Goal: Task Accomplishment & Management: Complete application form

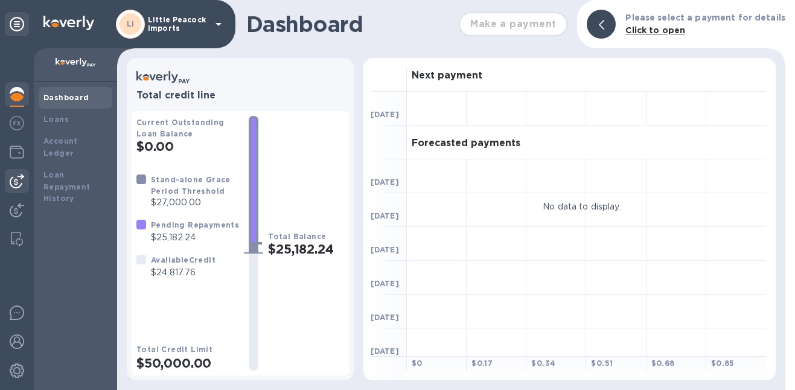
click at [21, 180] on img at bounding box center [17, 181] width 14 height 14
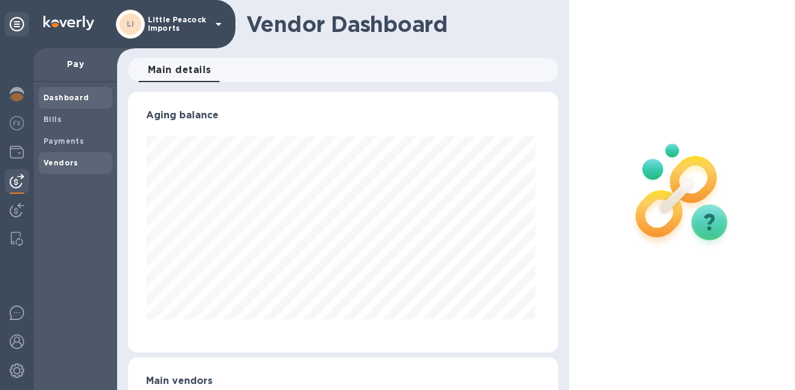
scroll to position [261, 426]
click at [57, 159] on b "Vendors" at bounding box center [60, 162] width 35 height 9
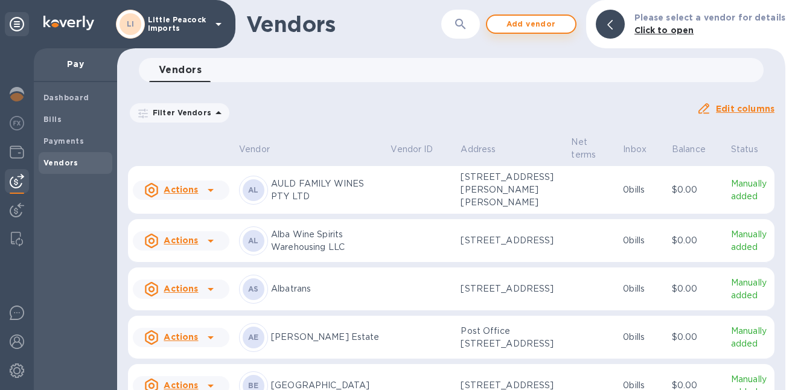
click at [527, 26] on span "Add vendor" at bounding box center [531, 24] width 69 height 14
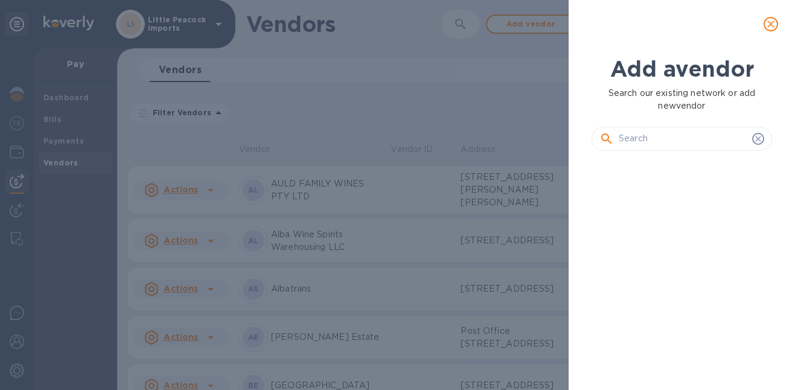
scroll to position [188, 185]
click at [630, 135] on input "text" at bounding box center [683, 139] width 129 height 18
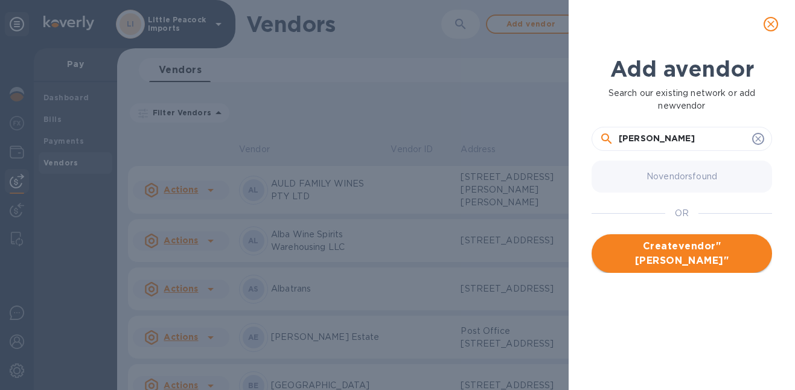
type input "[PERSON_NAME]"
click at [686, 249] on span "Create vendor " [PERSON_NAME] "" at bounding box center [682, 253] width 161 height 29
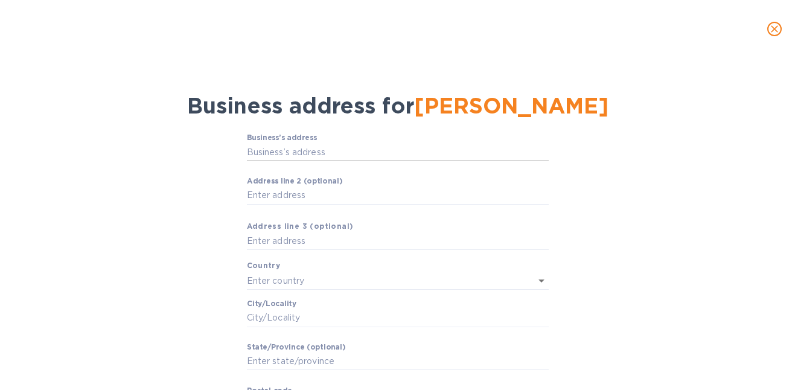
click at [321, 153] on input "Business’s аddress" at bounding box center [398, 152] width 302 height 18
type input "[STREET_ADDRESS][PERSON_NAME]"
type input "[GEOGRAPHIC_DATA]"
type input "[PERSON_NAME]"
type input "CT"
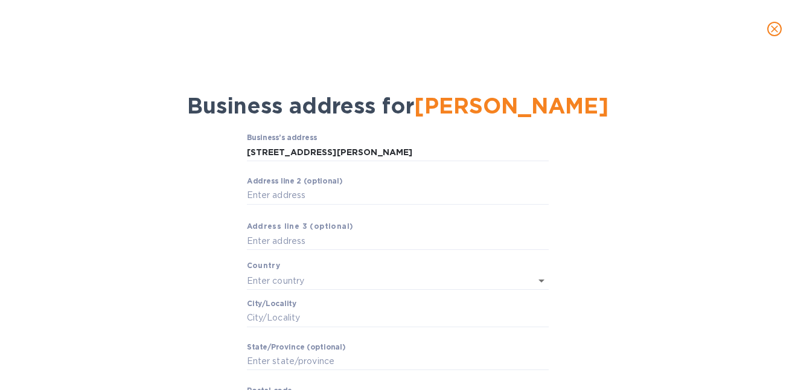
type input "06784"
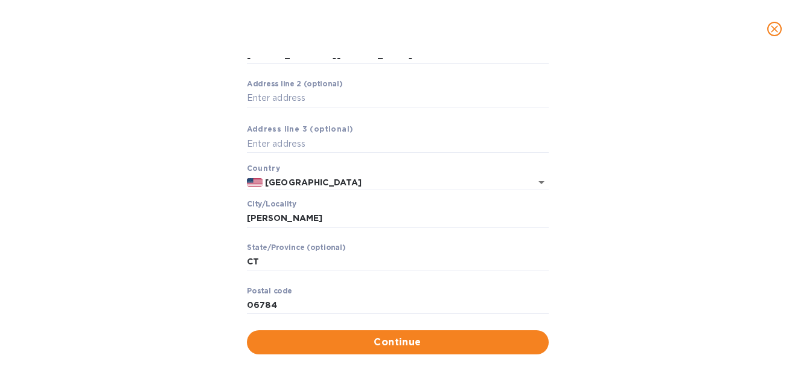
scroll to position [98, 0]
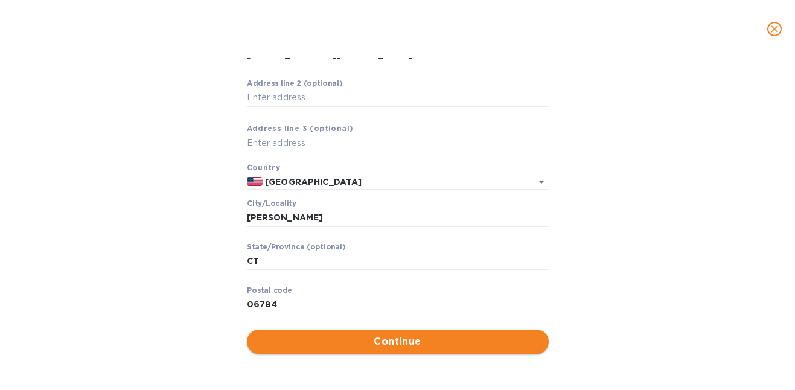
click at [376, 336] on span "Continue" at bounding box center [398, 342] width 283 height 14
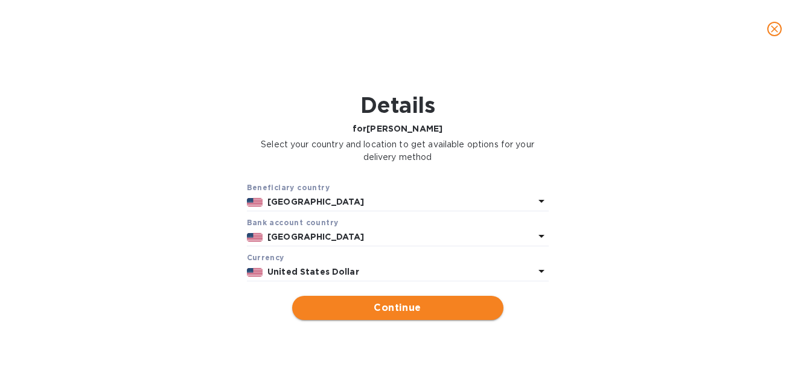
click at [414, 304] on span "Continue" at bounding box center [398, 308] width 192 height 14
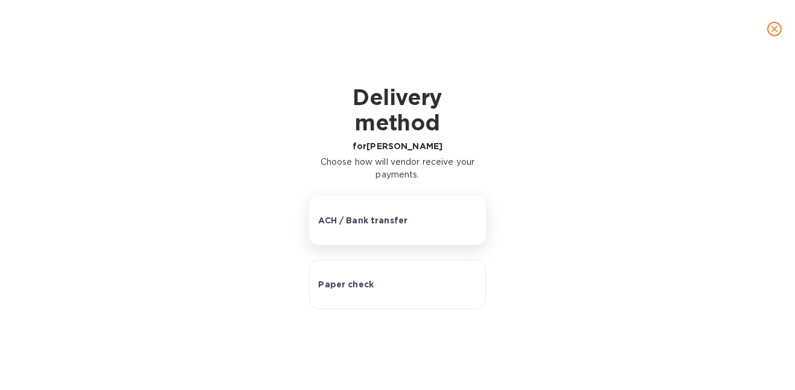
click at [370, 227] on button "ACH / Bank transfer" at bounding box center [397, 221] width 176 height 50
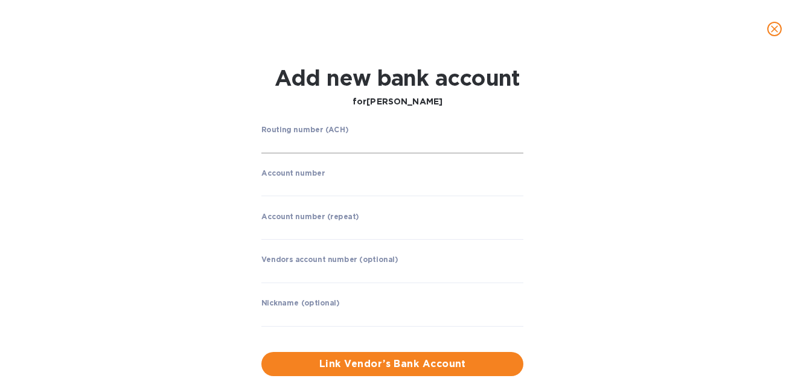
click at [329, 141] on input "string" at bounding box center [393, 144] width 262 height 18
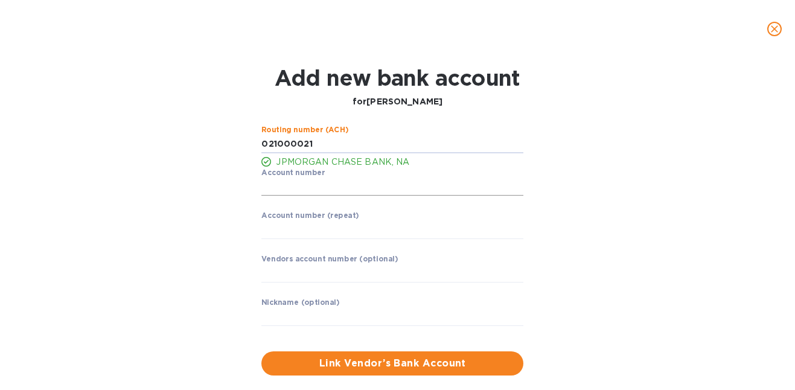
type input "021000021"
click at [326, 186] on input "string" at bounding box center [393, 187] width 262 height 18
type input "403220481"
click at [334, 228] on input "string" at bounding box center [393, 230] width 262 height 18
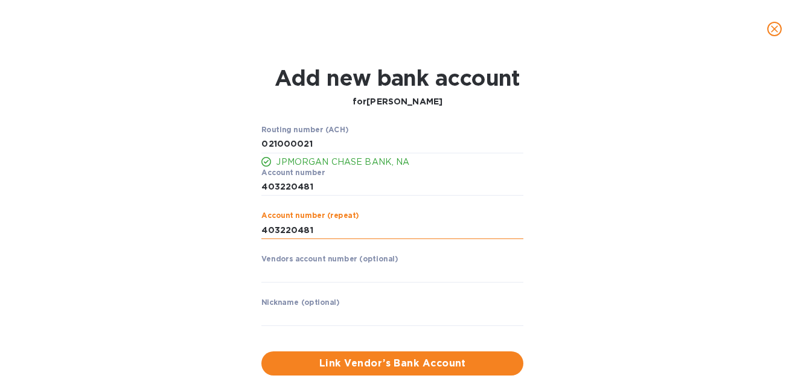
type input "403220481"
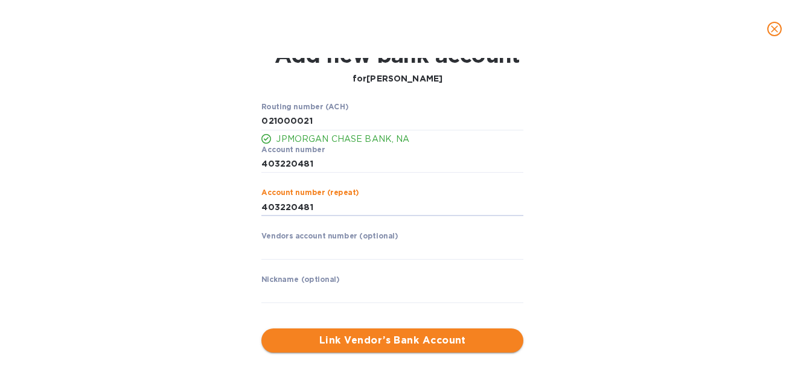
click at [418, 338] on span "Link Vendor’s Bank Account" at bounding box center [392, 340] width 243 height 14
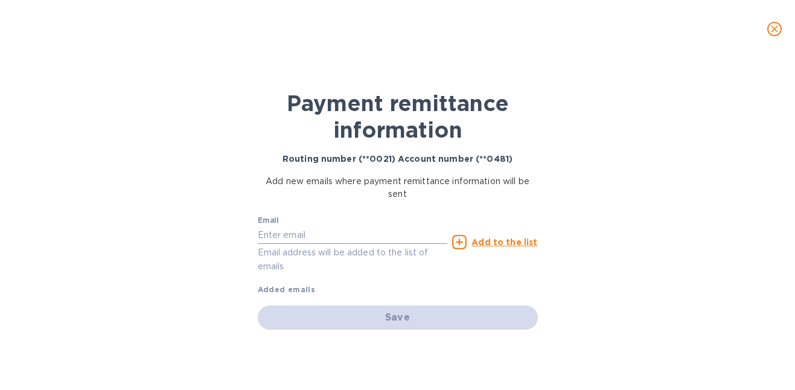
click at [332, 232] on input "text" at bounding box center [353, 235] width 190 height 18
type input "[EMAIL_ADDRESS][DOMAIN_NAME]"
click at [480, 241] on u "Add to the list" at bounding box center [505, 242] width 66 height 10
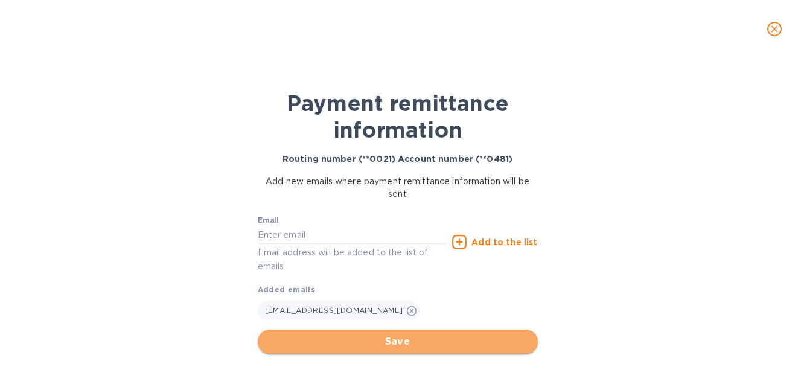
click at [414, 338] on span "Save" at bounding box center [398, 342] width 261 height 14
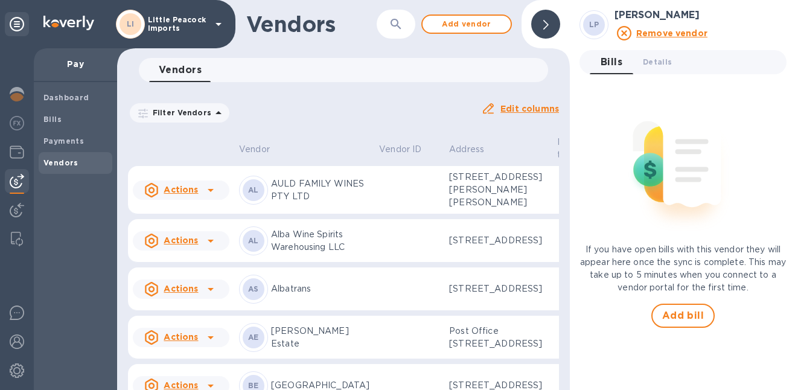
click at [551, 27] on div at bounding box center [546, 24] width 29 height 29
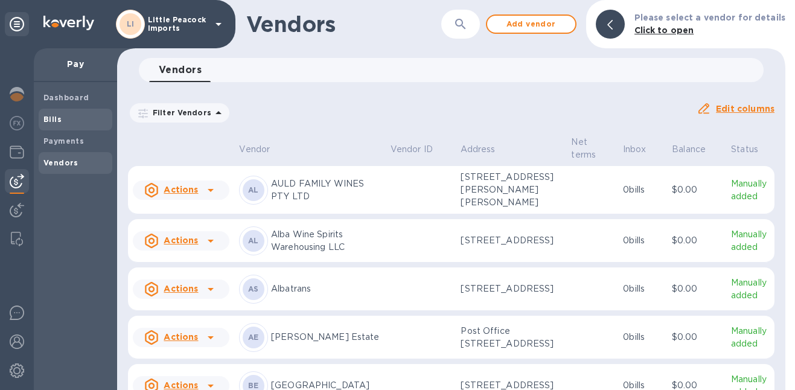
click at [60, 118] on span "Bills" at bounding box center [75, 120] width 64 height 12
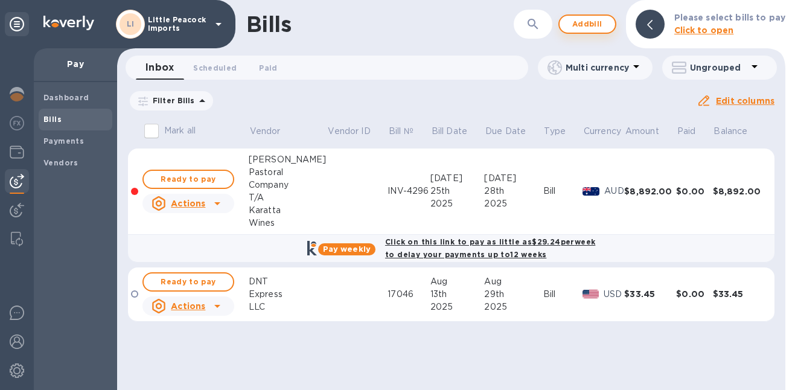
click at [600, 30] on span "Add bill" at bounding box center [588, 24] width 36 height 14
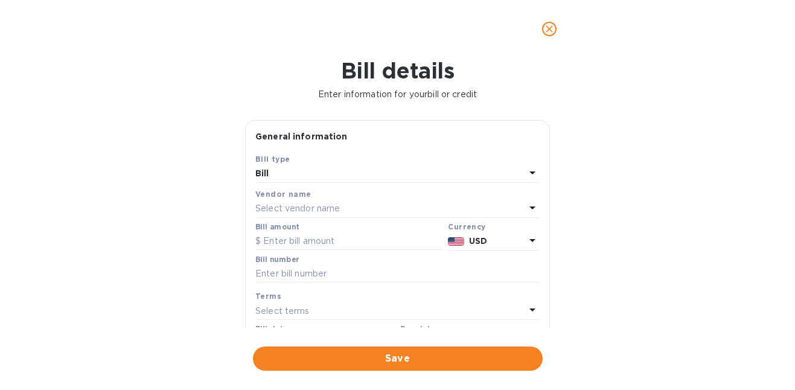
click at [357, 214] on div "Select vendor name" at bounding box center [390, 209] width 270 height 17
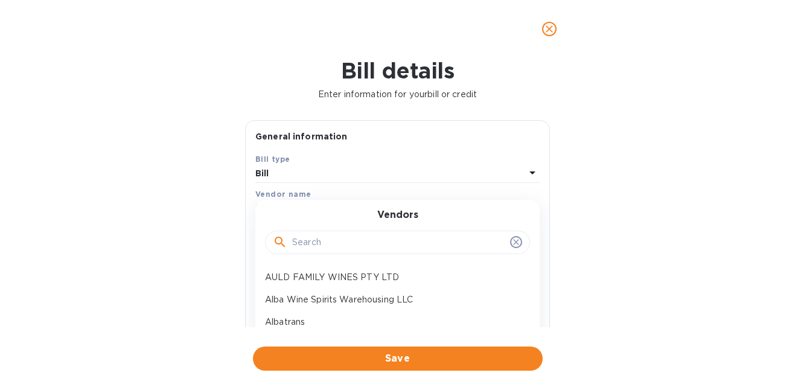
click at [352, 248] on input "text" at bounding box center [398, 243] width 213 height 18
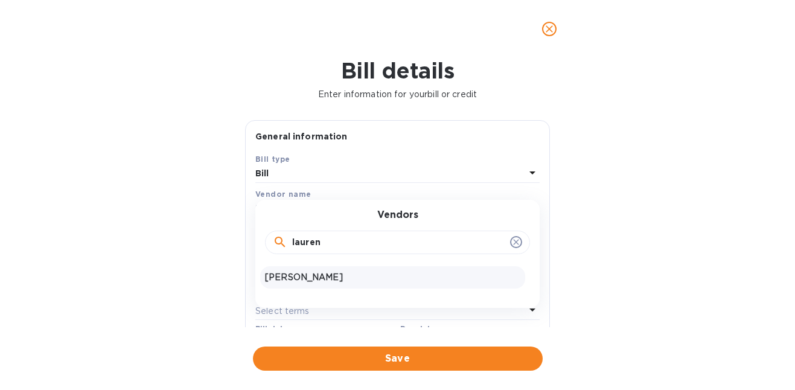
type input "lauren"
click at [338, 272] on p "[PERSON_NAME]" at bounding box center [392, 277] width 255 height 13
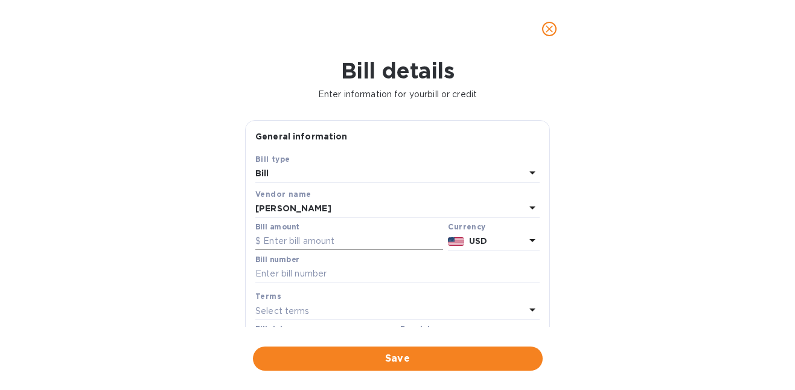
click at [336, 242] on input "text" at bounding box center [349, 242] width 188 height 18
click at [356, 243] on input "23,590" at bounding box center [353, 242] width 180 height 18
type input "2,350"
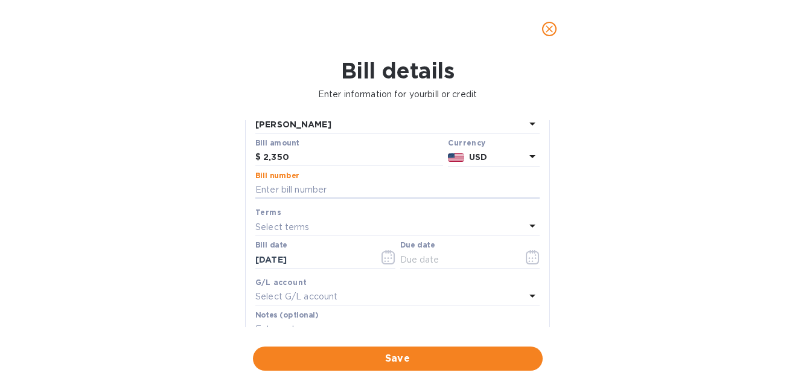
scroll to position [100, 0]
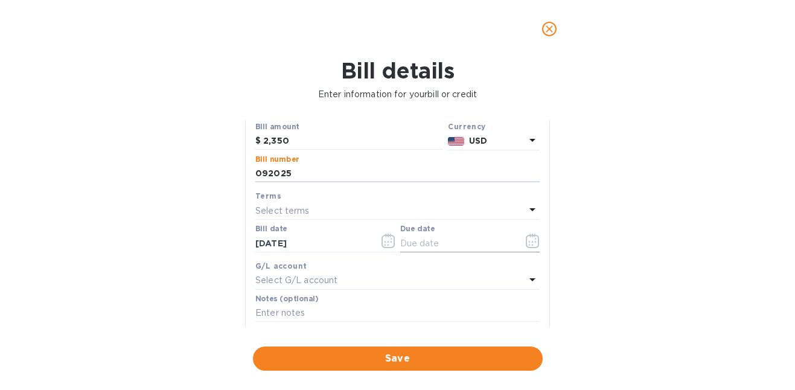
type input "092025"
click at [526, 248] on icon "button" at bounding box center [532, 241] width 13 height 14
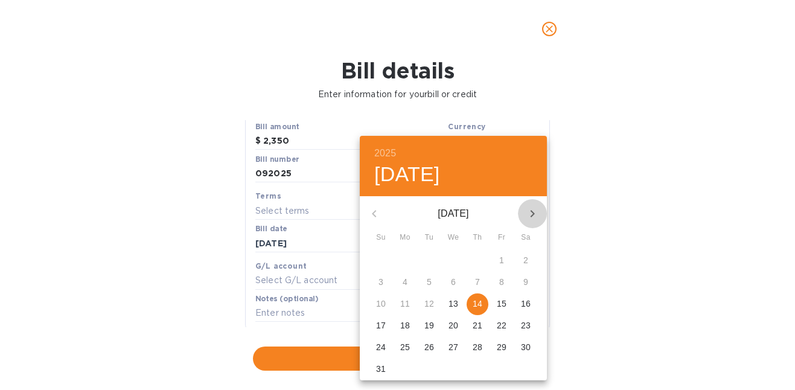
click at [529, 214] on icon "button" at bounding box center [532, 214] width 14 height 14
click at [423, 257] on span "2" at bounding box center [430, 260] width 22 height 12
type input "[DATE]"
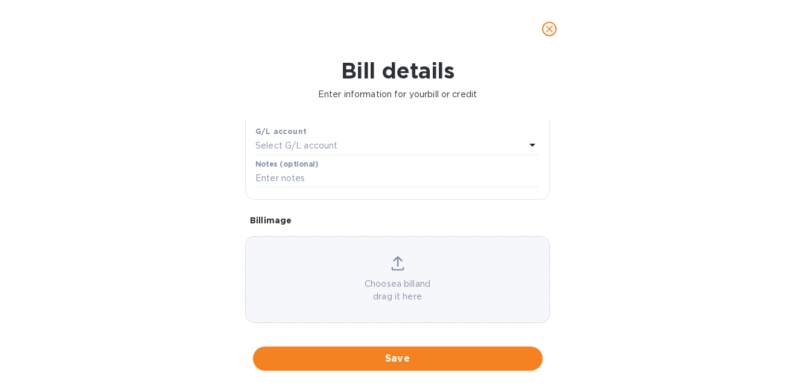
scroll to position [247, 0]
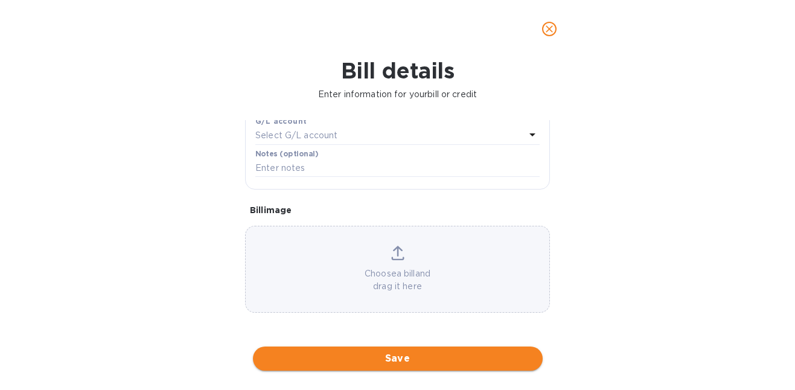
click at [403, 356] on span "Save" at bounding box center [398, 359] width 271 height 14
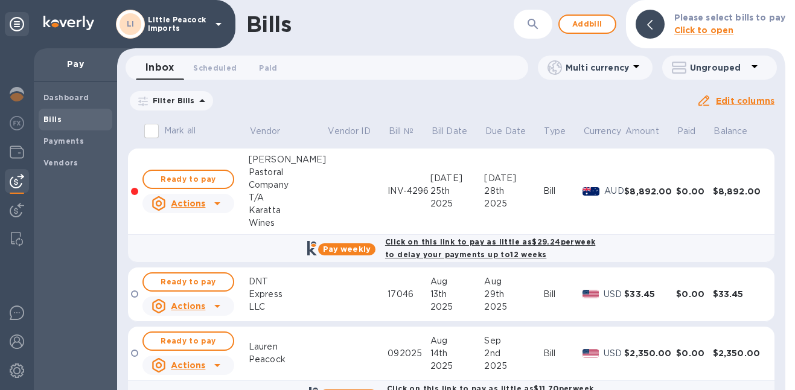
scroll to position [33, 0]
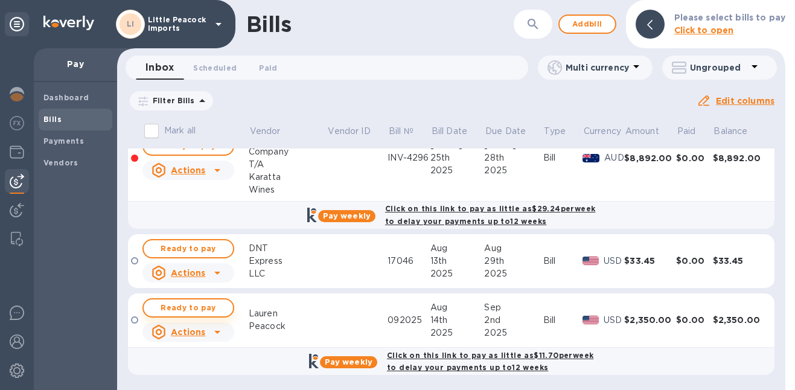
click at [213, 306] on span "Ready to pay" at bounding box center [188, 308] width 70 height 14
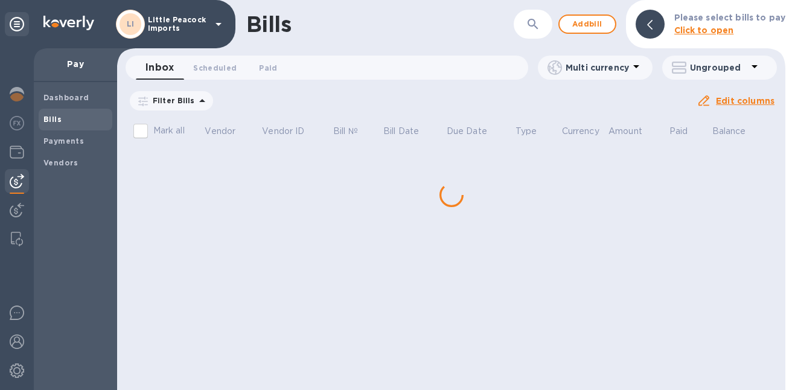
scroll to position [0, 0]
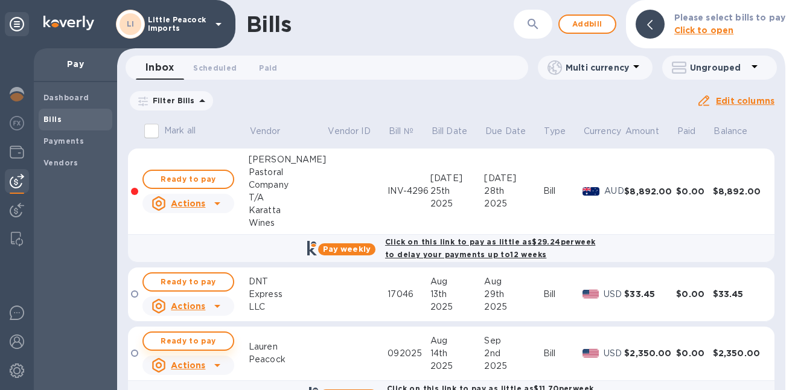
click at [211, 337] on span "Ready to pay" at bounding box center [188, 341] width 70 height 14
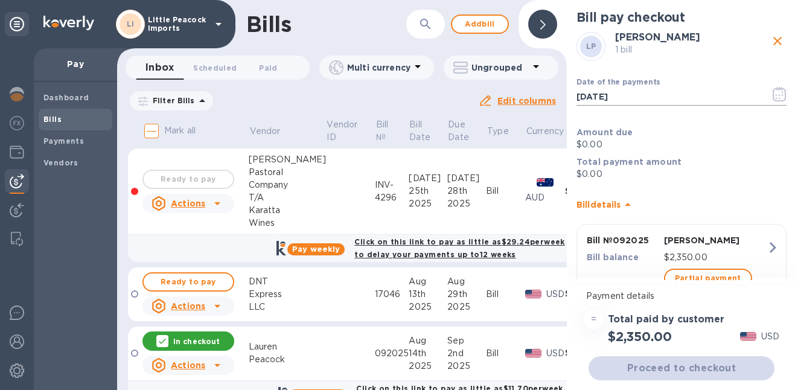
click at [775, 92] on icon "button" at bounding box center [780, 94] width 14 height 14
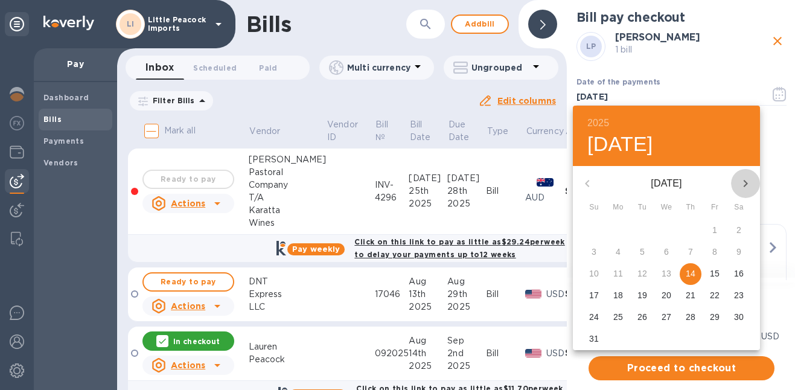
click at [745, 177] on icon "button" at bounding box center [746, 183] width 14 height 14
click at [621, 228] on span "1" at bounding box center [619, 230] width 22 height 12
type input "[DATE]"
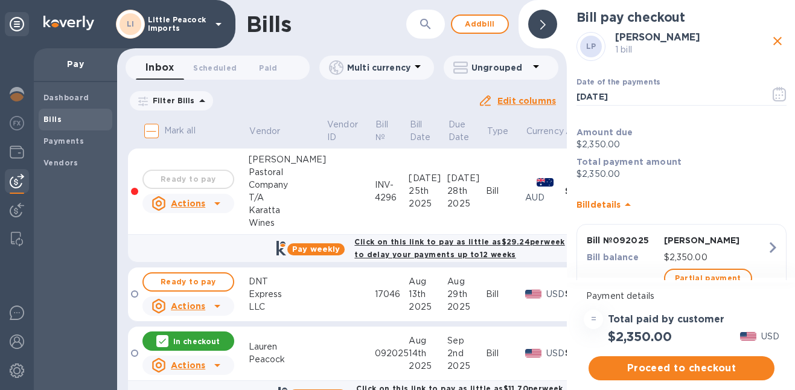
scroll to position [43, 0]
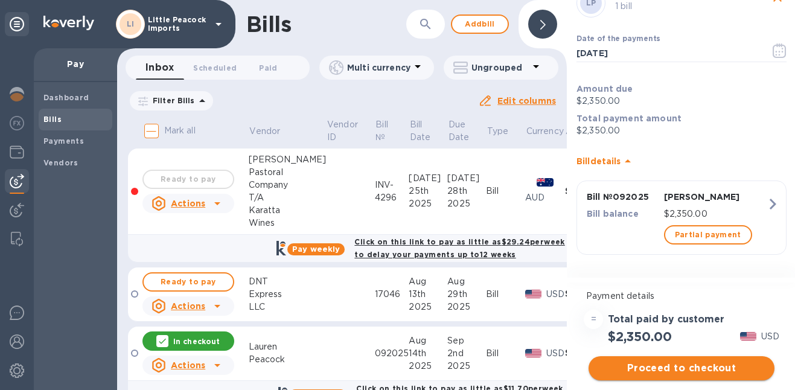
click at [710, 368] on span "Proceed to checkout" at bounding box center [682, 368] width 167 height 14
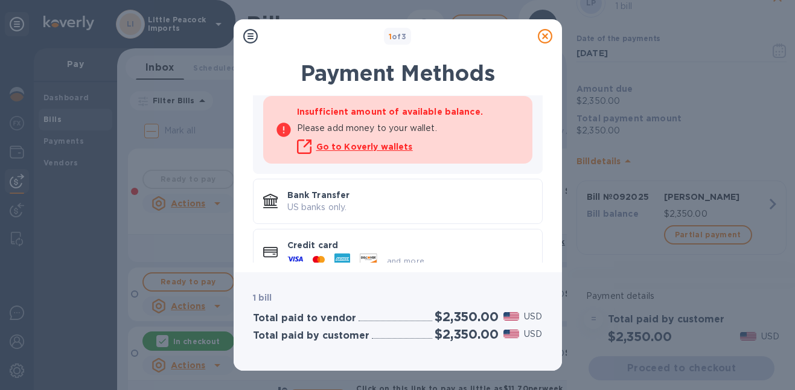
scroll to position [120, 0]
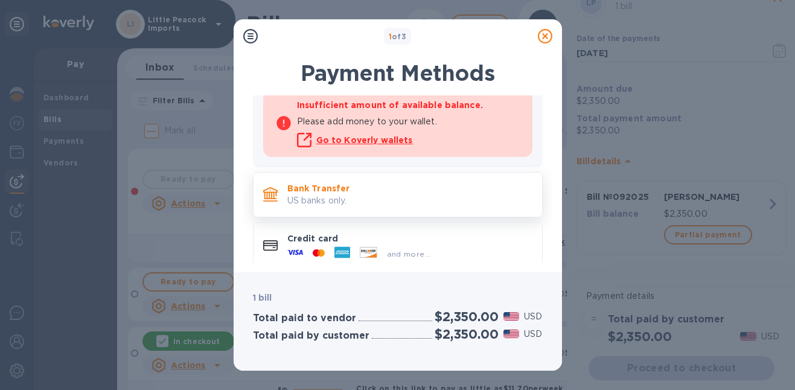
click at [447, 200] on p "US banks only." at bounding box center [410, 200] width 245 height 13
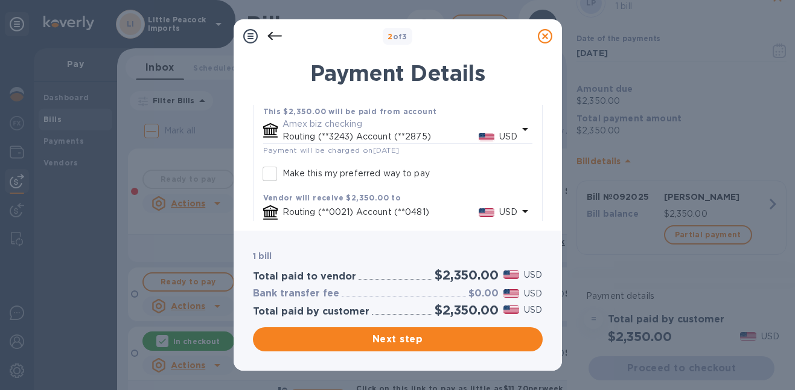
scroll to position [94, 0]
click at [519, 129] on icon "default-method" at bounding box center [525, 127] width 14 height 14
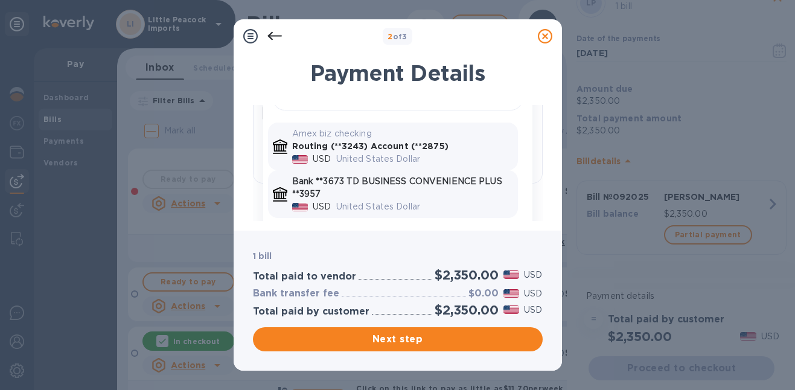
click at [409, 194] on p "Bank **3673 TD BUSINESS CONVENIENCE PLUS **3957" at bounding box center [402, 187] width 221 height 25
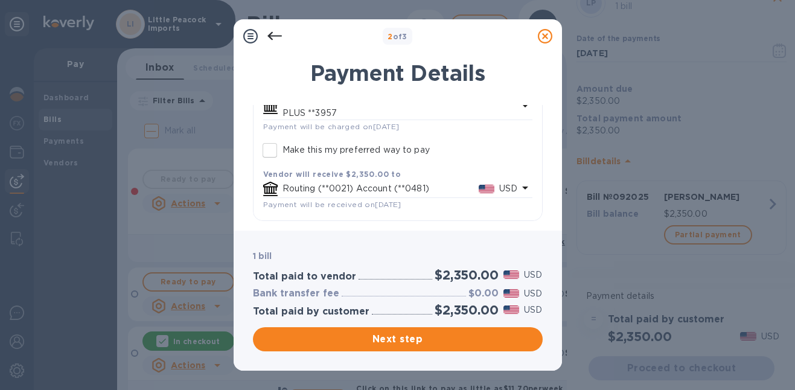
click at [277, 147] on input "Make this my preferred way to pay" at bounding box center [269, 150] width 25 height 25
checkbox input "true"
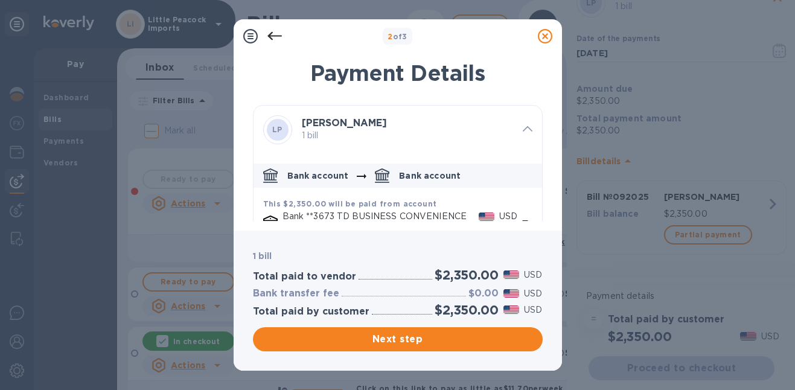
click at [274, 36] on icon at bounding box center [274, 36] width 14 height 8
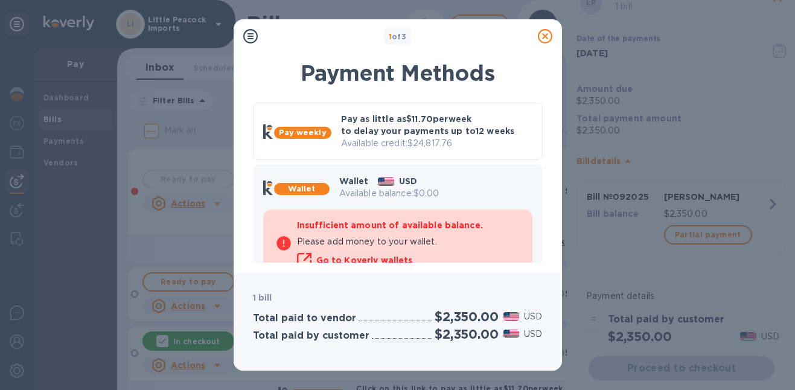
click at [538, 37] on icon at bounding box center [545, 36] width 14 height 14
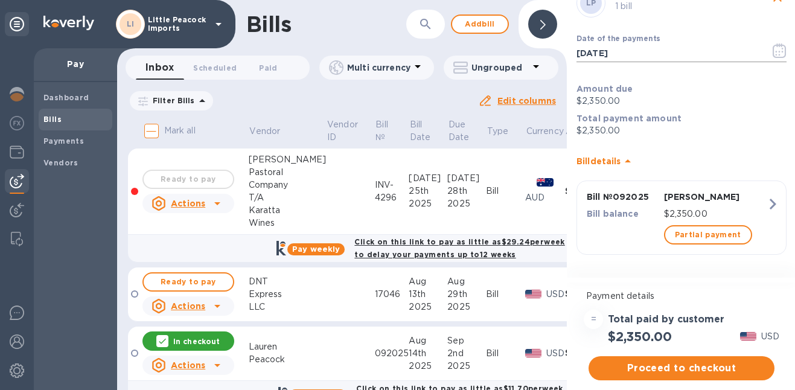
click at [780, 53] on icon "button" at bounding box center [779, 50] width 13 height 14
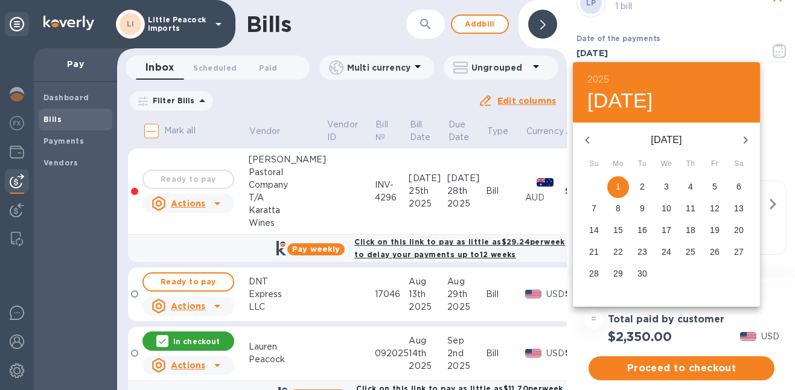
click at [588, 143] on icon "button" at bounding box center [587, 140] width 14 height 14
click at [717, 273] on p "29" at bounding box center [715, 274] width 10 height 12
type input "[DATE]"
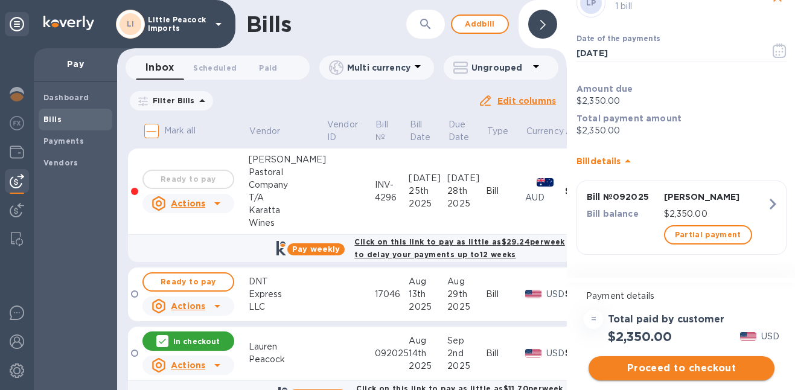
click at [693, 366] on span "Proceed to checkout" at bounding box center [682, 368] width 167 height 14
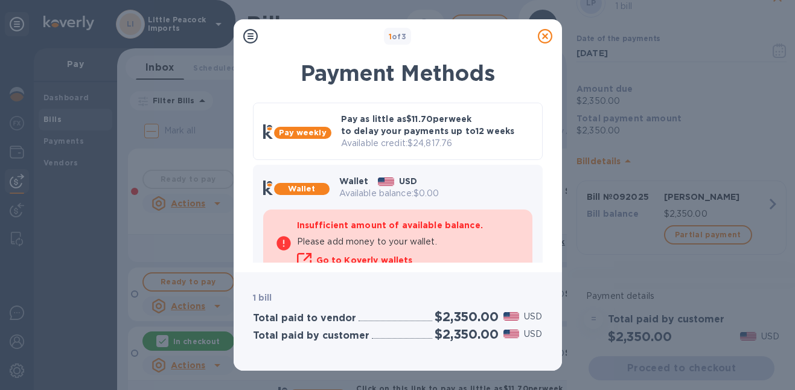
scroll to position [130, 0]
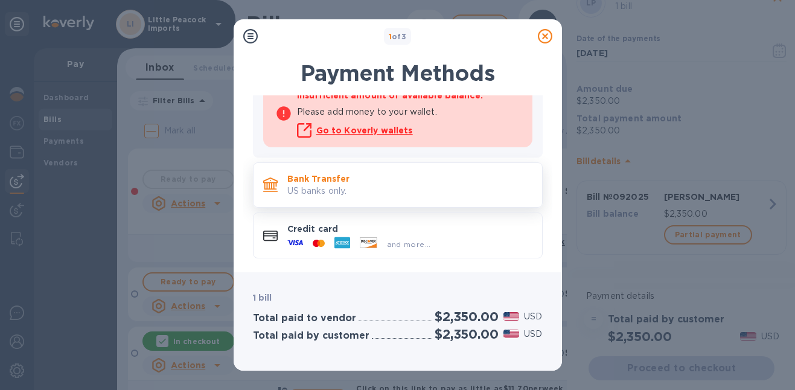
click at [411, 186] on p "US banks only." at bounding box center [410, 191] width 245 height 13
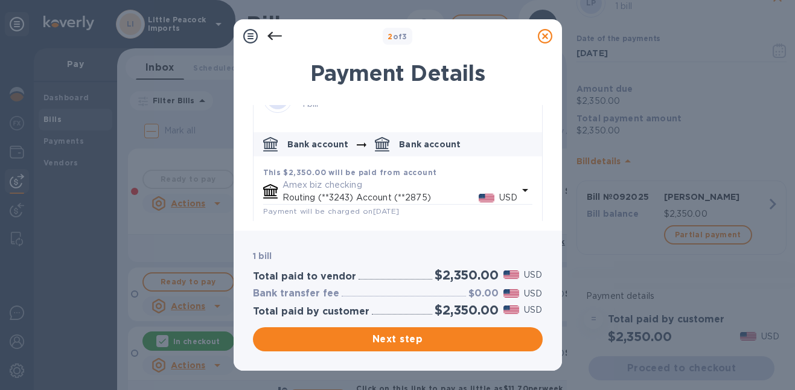
scroll to position [71, 0]
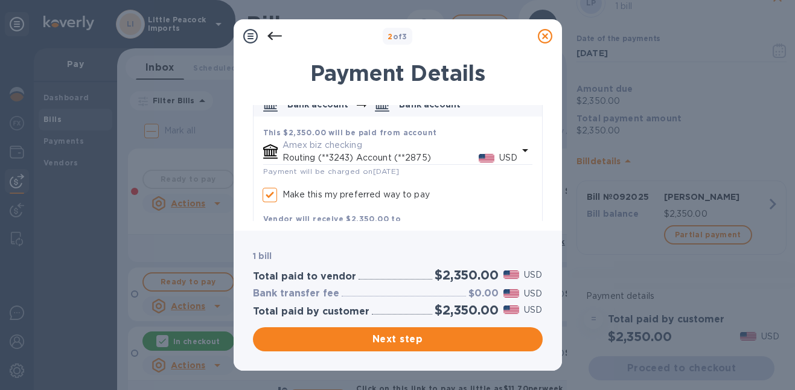
click at [520, 146] on icon "default-method" at bounding box center [525, 150] width 14 height 14
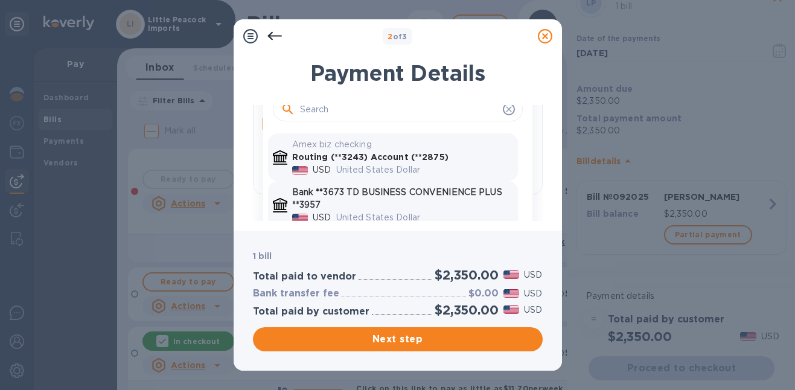
click at [390, 201] on p "Bank **3673 TD BUSINESS CONVENIENCE PLUS **3957" at bounding box center [402, 198] width 221 height 25
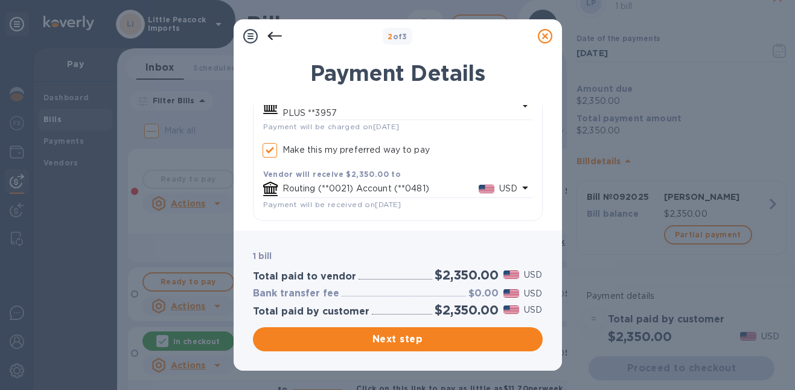
checkbox input "true"
click at [411, 339] on span "Next step" at bounding box center [398, 339] width 271 height 14
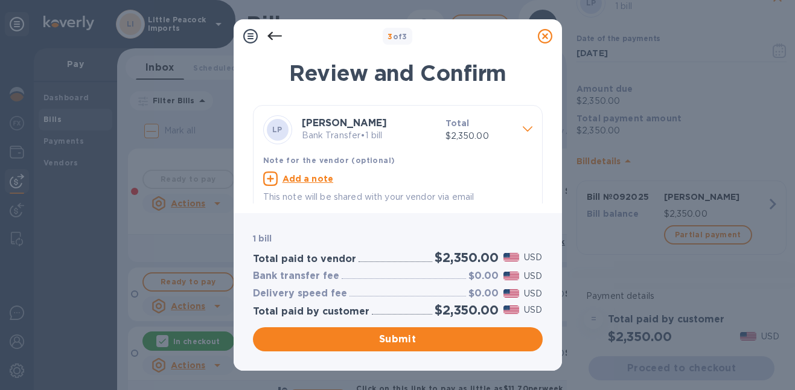
scroll to position [11, 0]
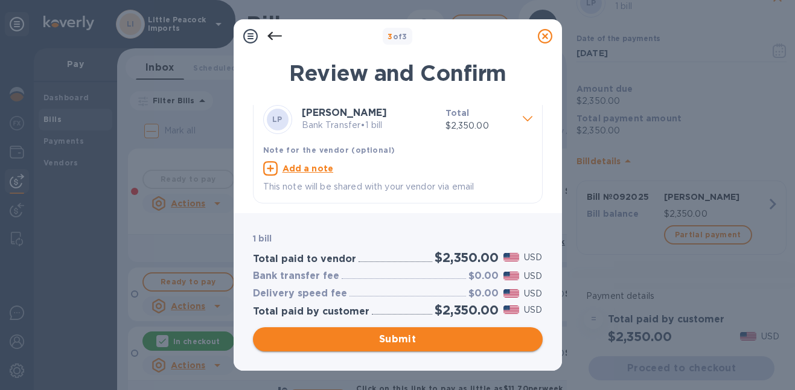
click at [434, 336] on span "Submit" at bounding box center [398, 339] width 271 height 14
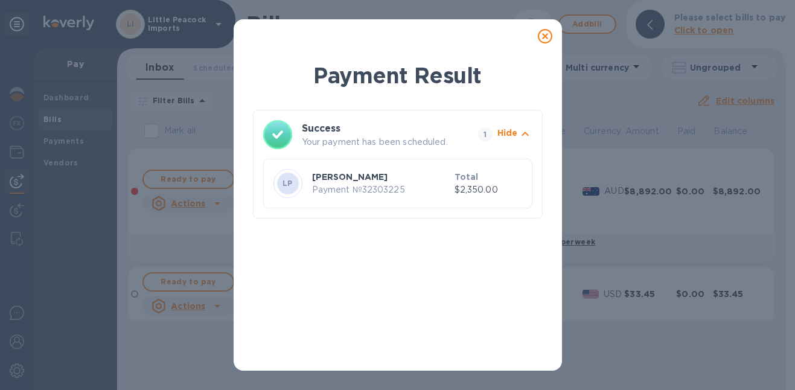
click at [401, 190] on p "Payment № 32303225" at bounding box center [381, 190] width 138 height 13
click at [518, 128] on icon "button" at bounding box center [525, 134] width 14 height 14
click at [546, 36] on icon at bounding box center [545, 36] width 14 height 14
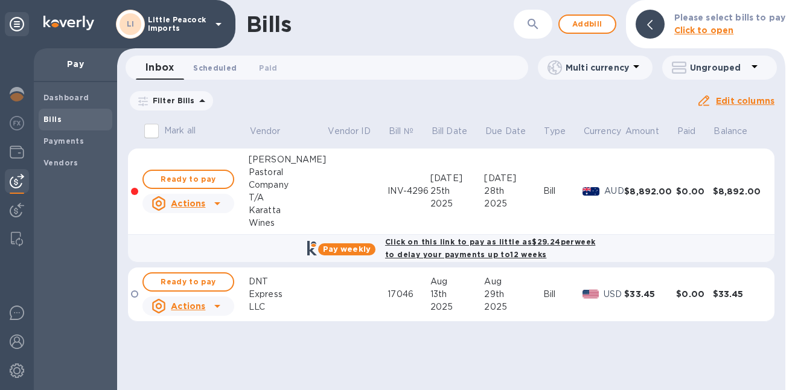
click at [213, 64] on span "Scheduled 0" at bounding box center [214, 68] width 43 height 13
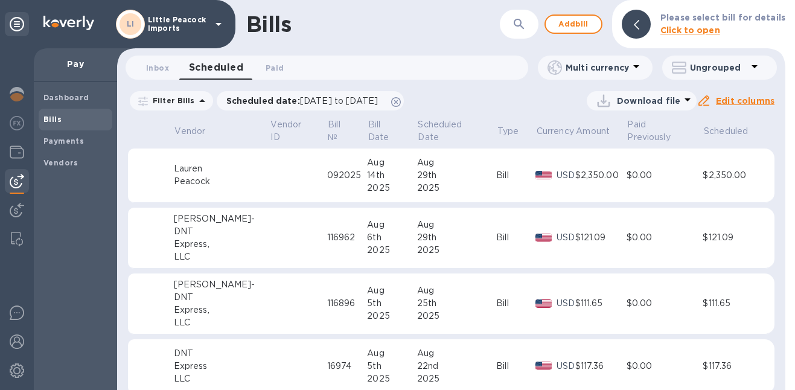
click at [451, 182] on div "2025" at bounding box center [457, 188] width 80 height 13
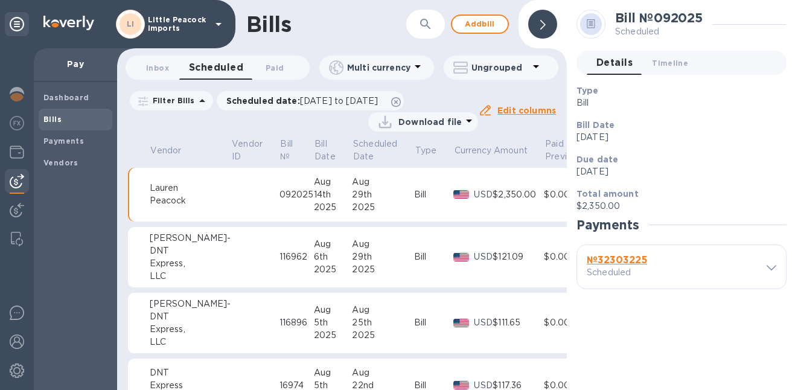
click at [688, 263] on div "№ 32303225 Scheduled" at bounding box center [674, 266] width 179 height 29
click at [774, 268] on icon at bounding box center [772, 267] width 10 height 5
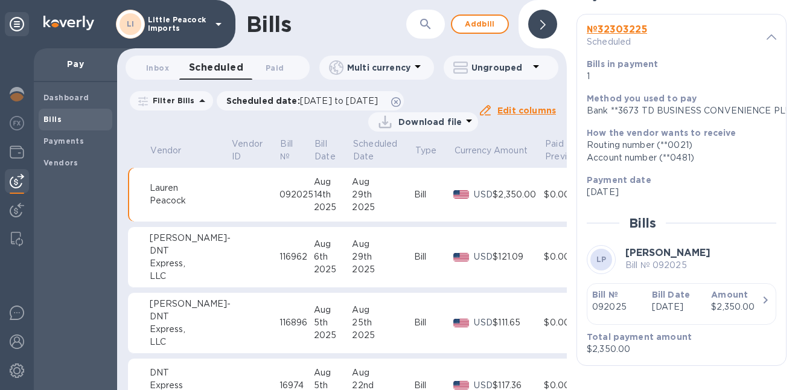
scroll to position [238, 0]
